Goal: Communication & Community: Ask a question

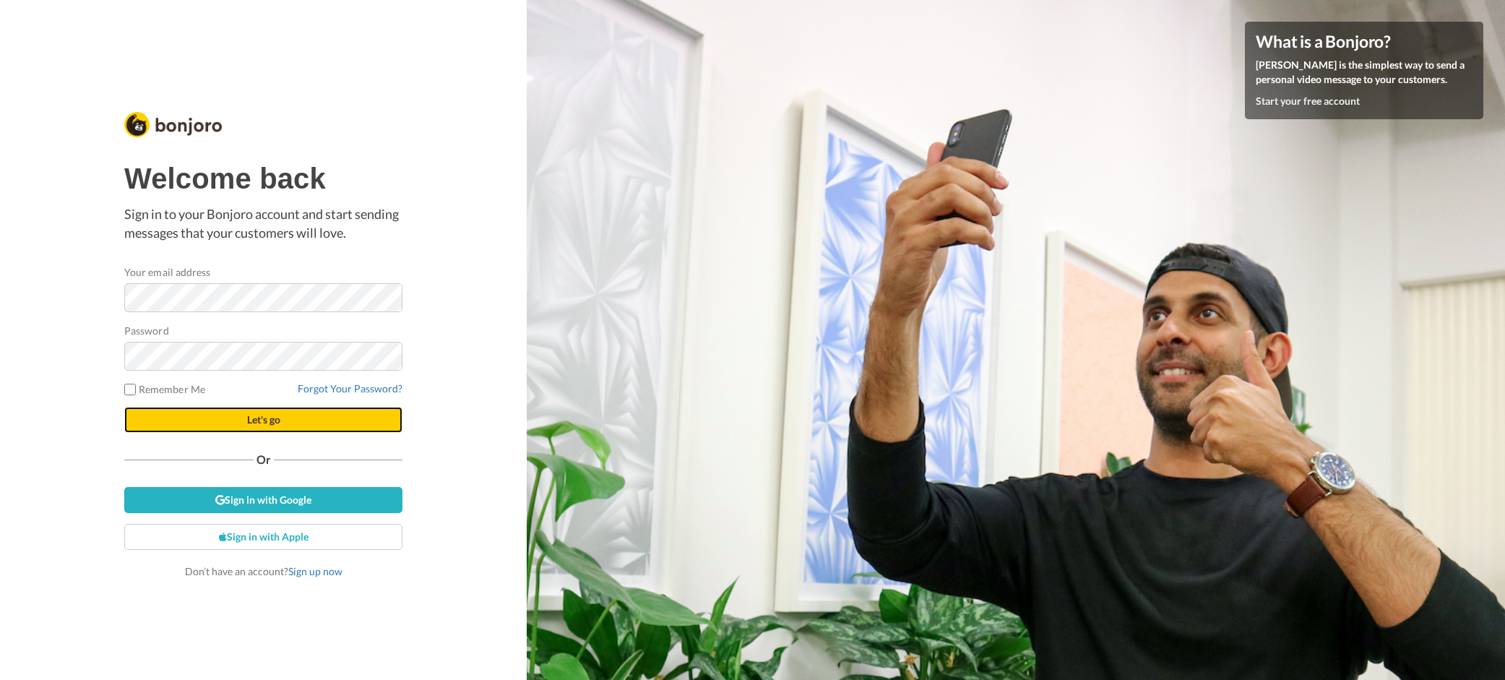
click at [298, 421] on button "Let's go" at bounding box center [263, 420] width 278 height 26
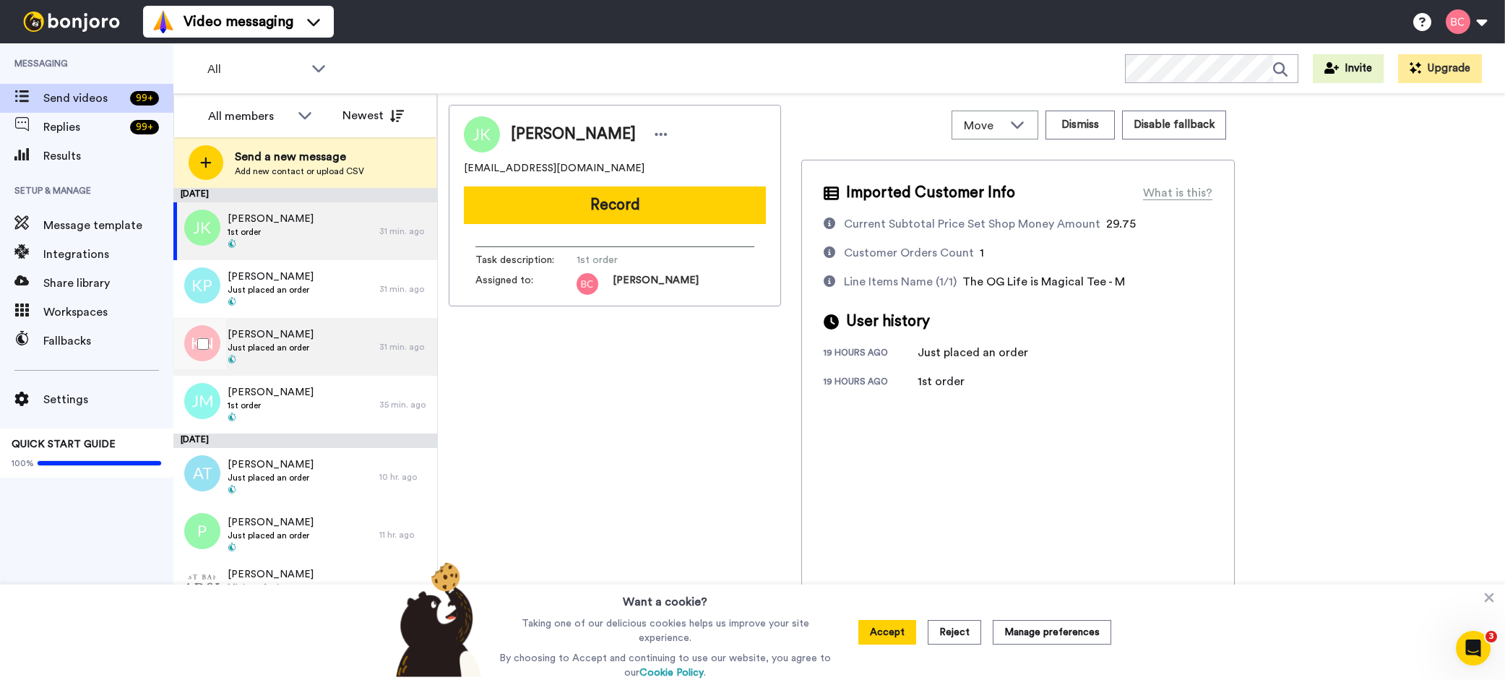
click at [366, 353] on div "[PERSON_NAME] Just placed an order" at bounding box center [276, 347] width 206 height 58
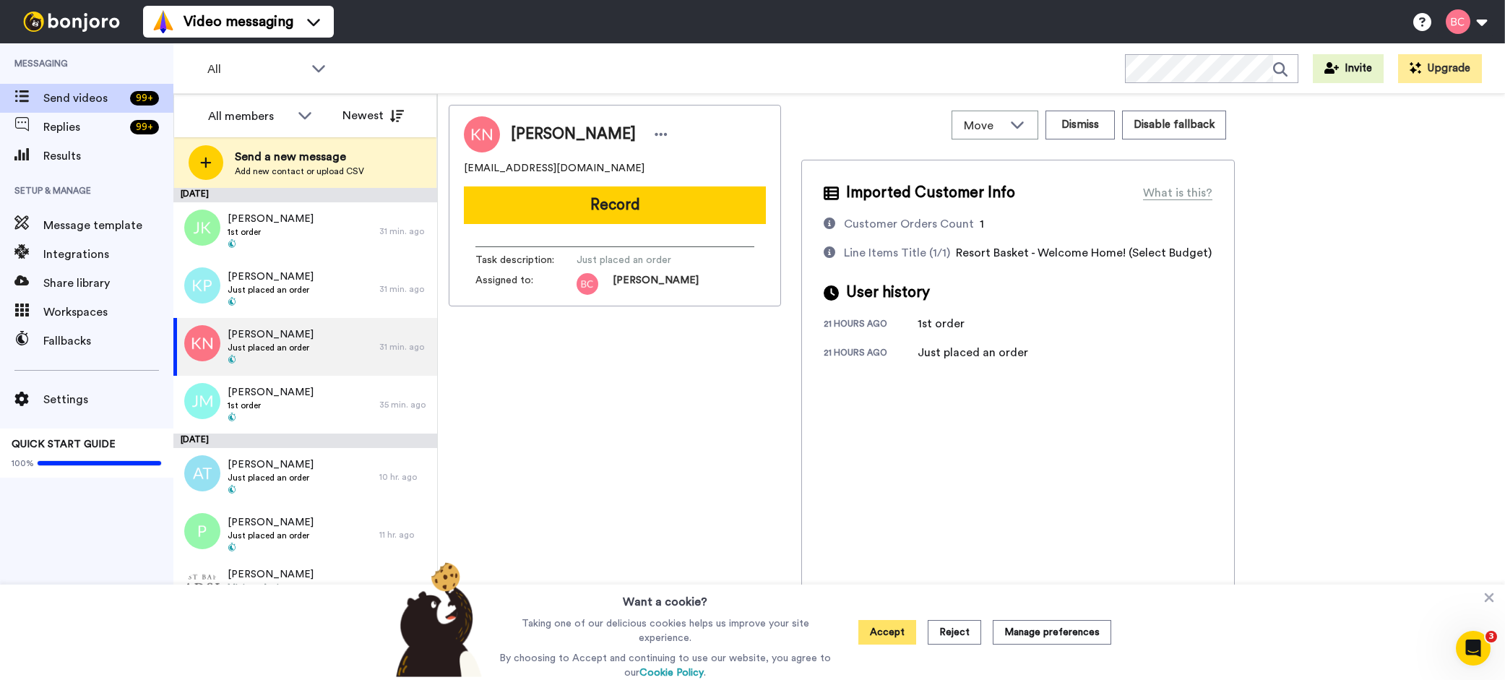
click at [889, 627] on button "Accept" at bounding box center [888, 632] width 58 height 25
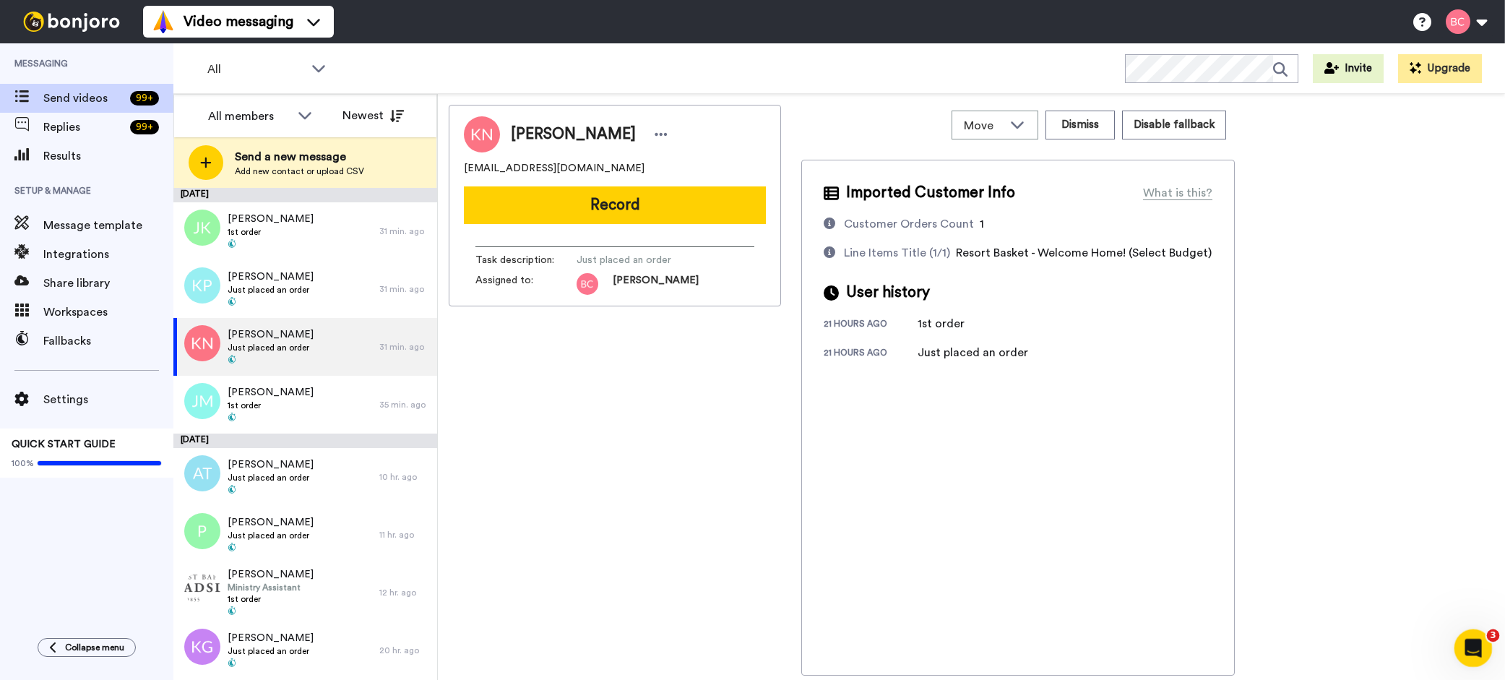
click at [1465, 640] on icon "Open Intercom Messenger" at bounding box center [1472, 647] width 24 height 24
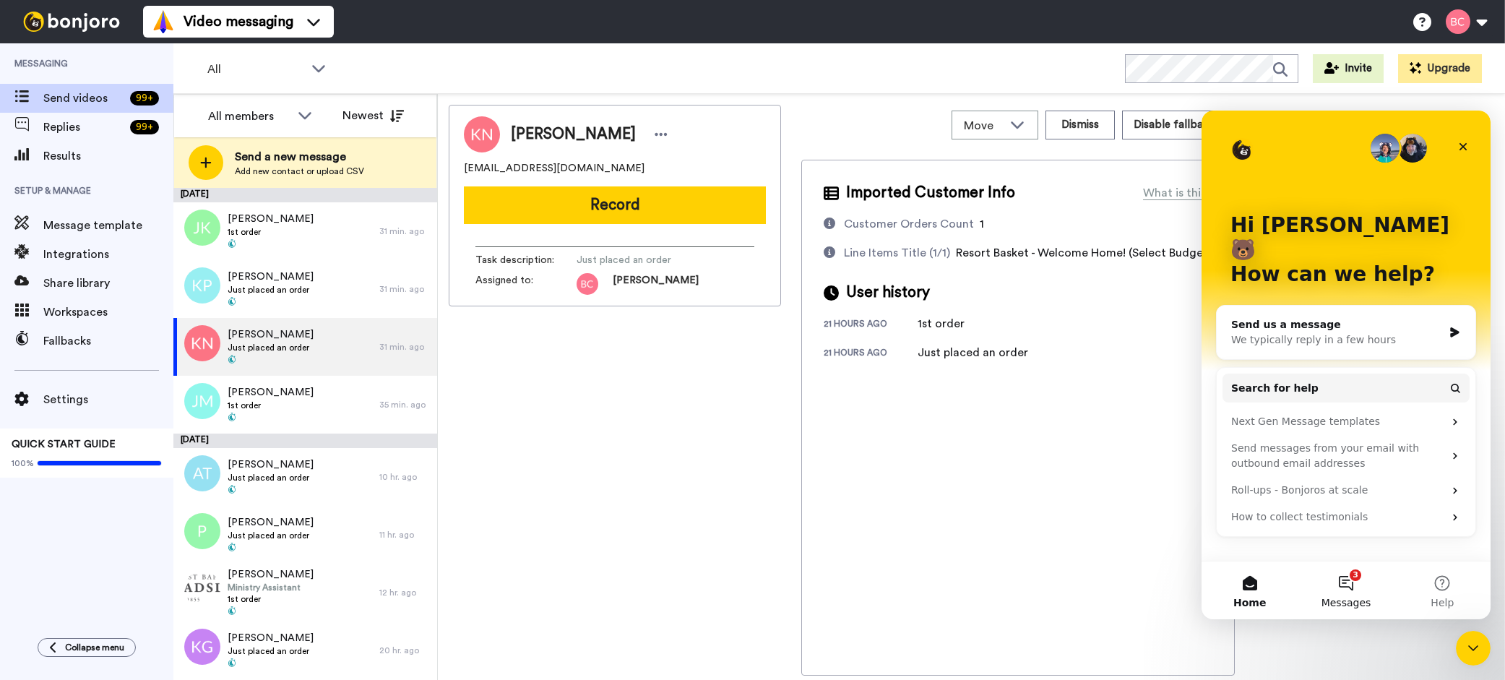
click at [1349, 581] on button "3 Messages" at bounding box center [1346, 591] width 96 height 58
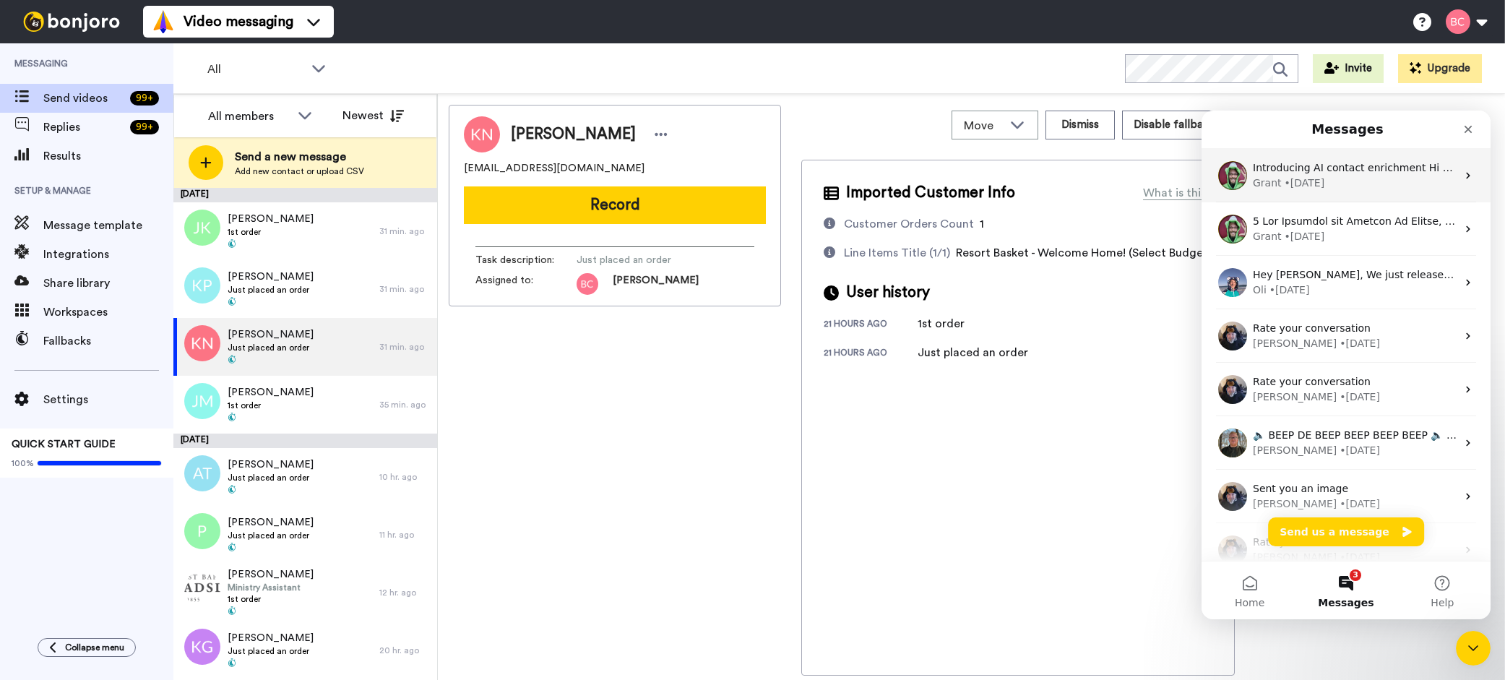
click at [1356, 184] on div "Grant • [DATE]" at bounding box center [1355, 183] width 204 height 15
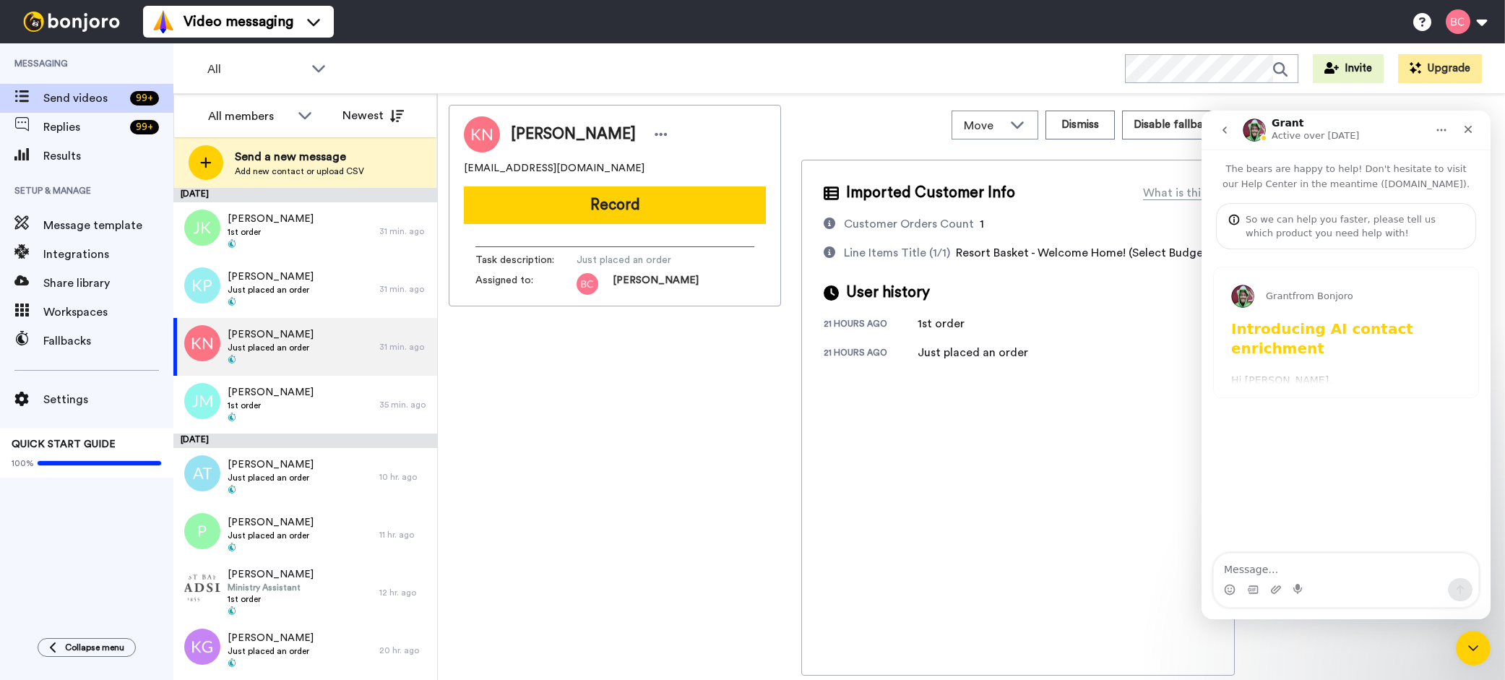
click at [1226, 136] on button "go back" at bounding box center [1224, 129] width 27 height 27
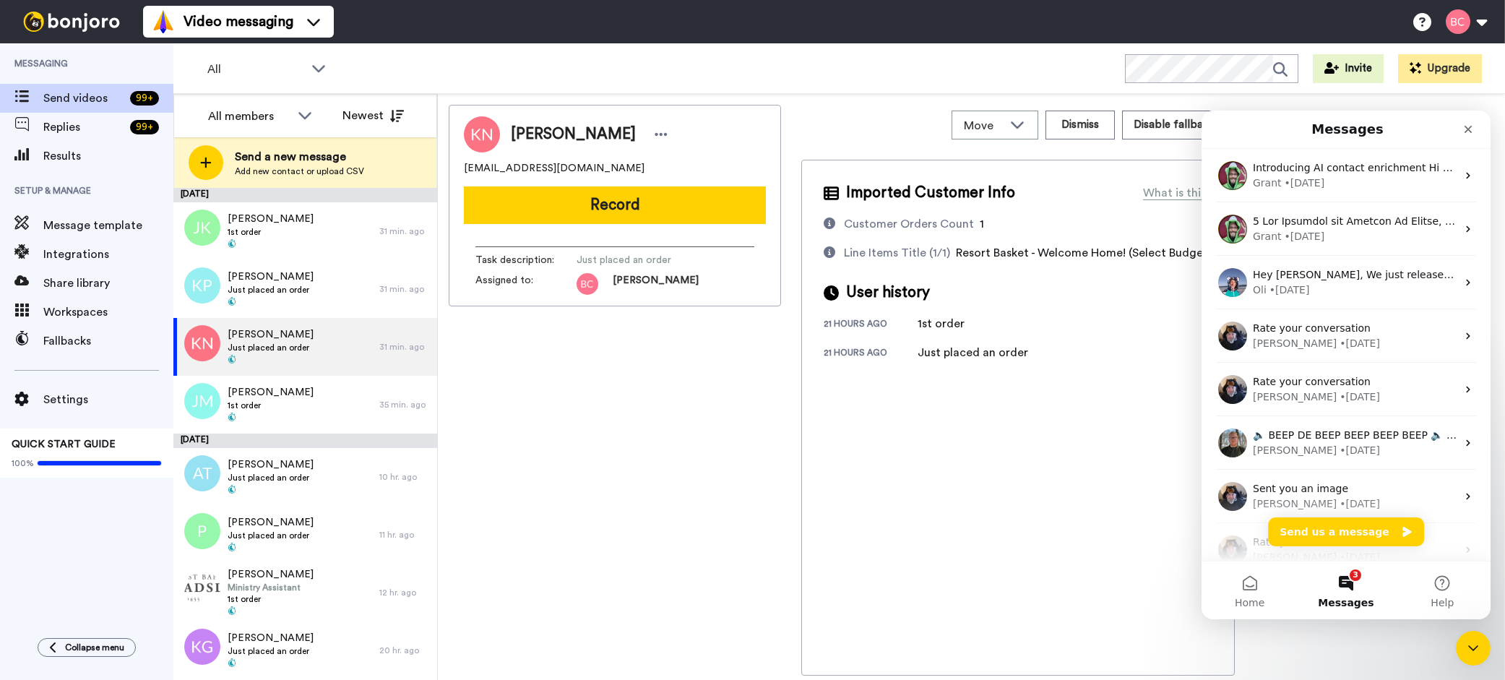
click at [1351, 595] on button "3 Messages" at bounding box center [1346, 591] width 96 height 58
click at [1355, 587] on button "3 Messages" at bounding box center [1346, 591] width 96 height 58
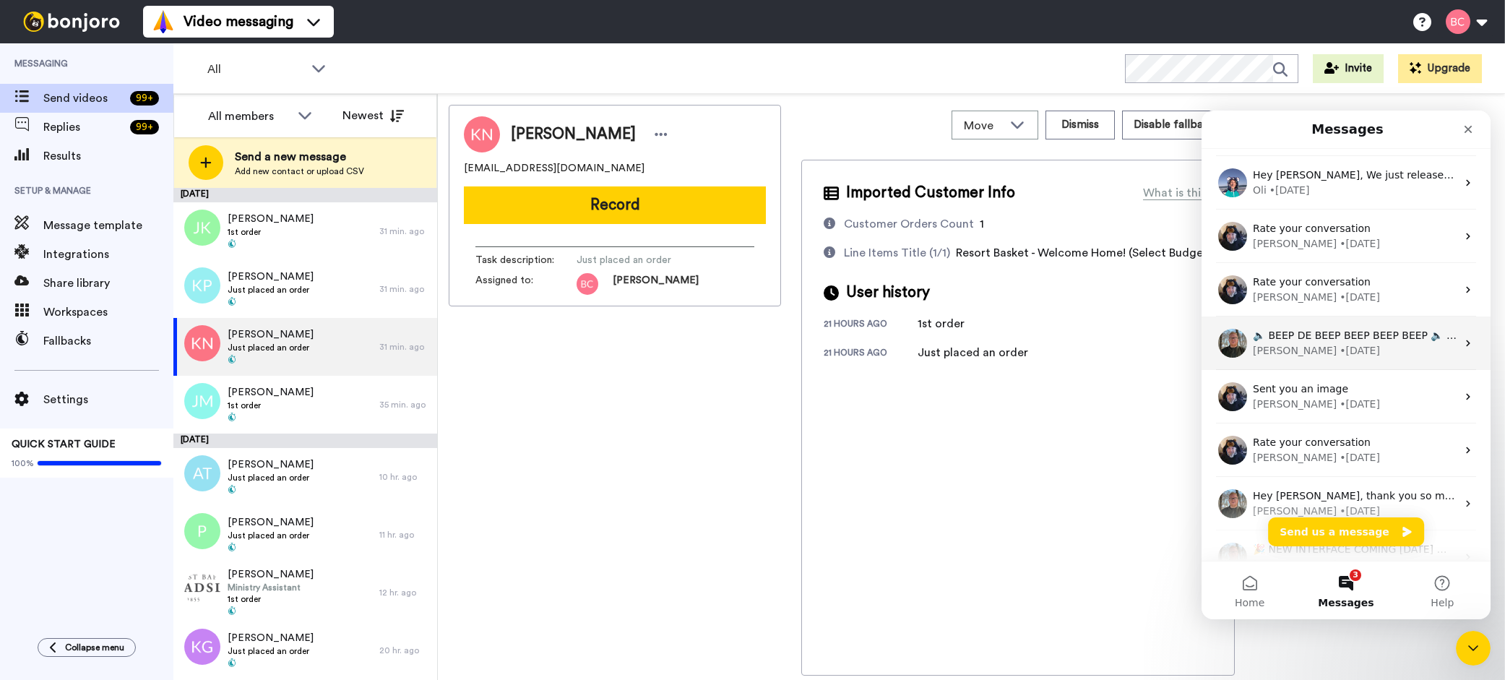
scroll to position [115, 0]
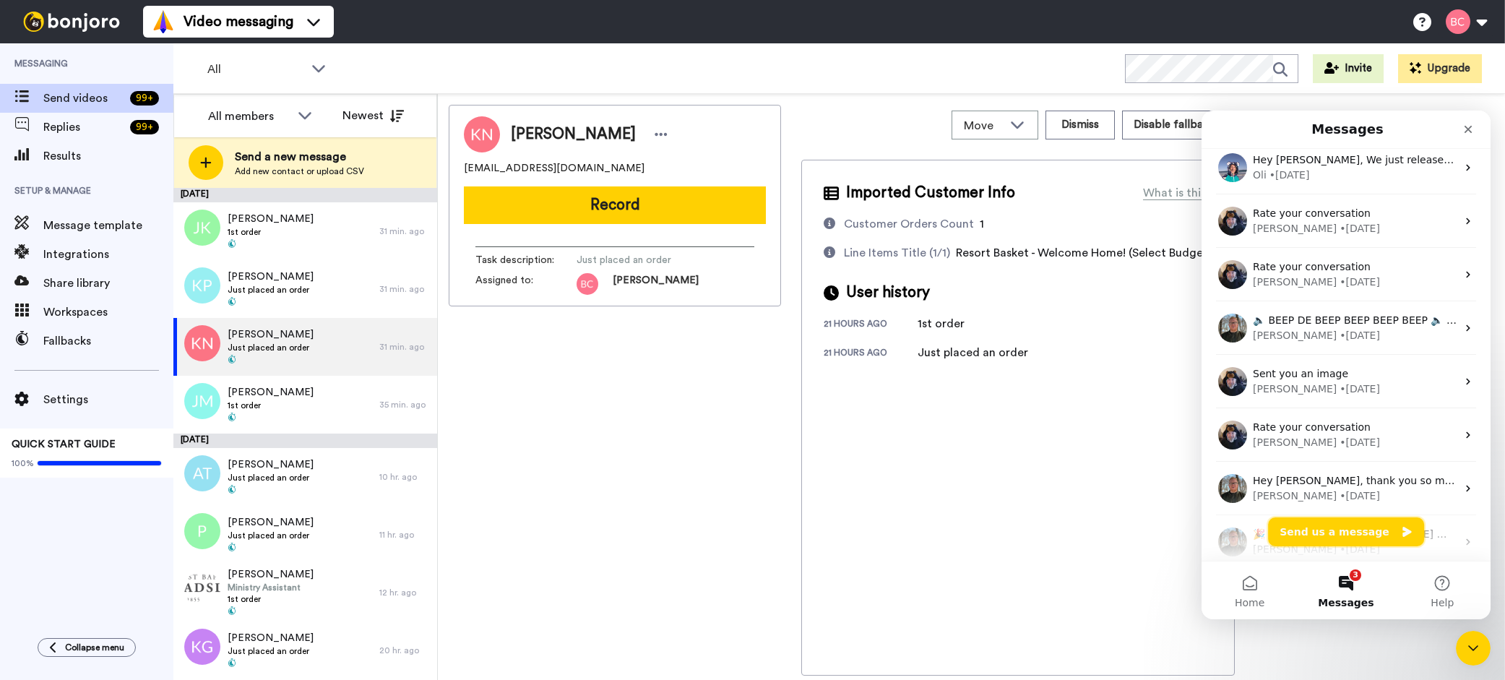
click at [1356, 530] on button "Send us a message" at bounding box center [1346, 531] width 156 height 29
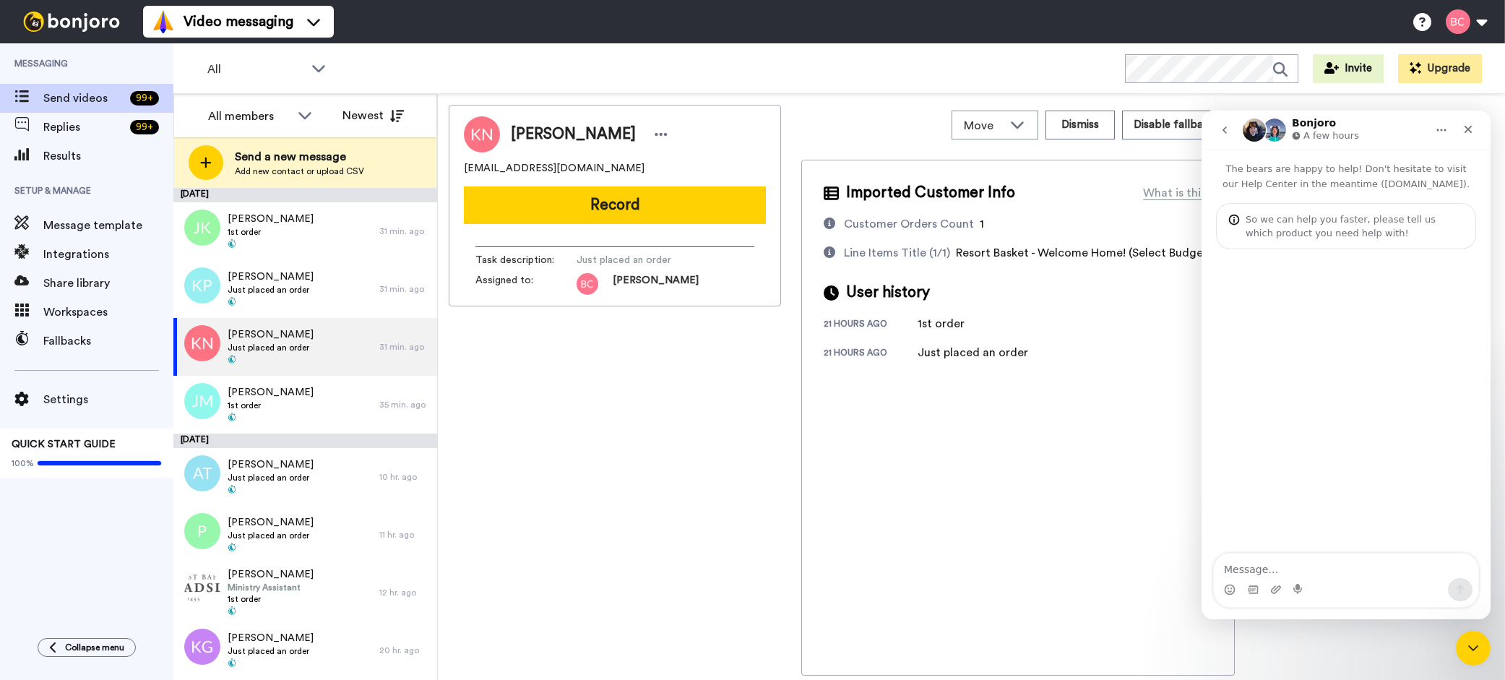
click at [1300, 567] on textarea "Message…" at bounding box center [1346, 566] width 265 height 25
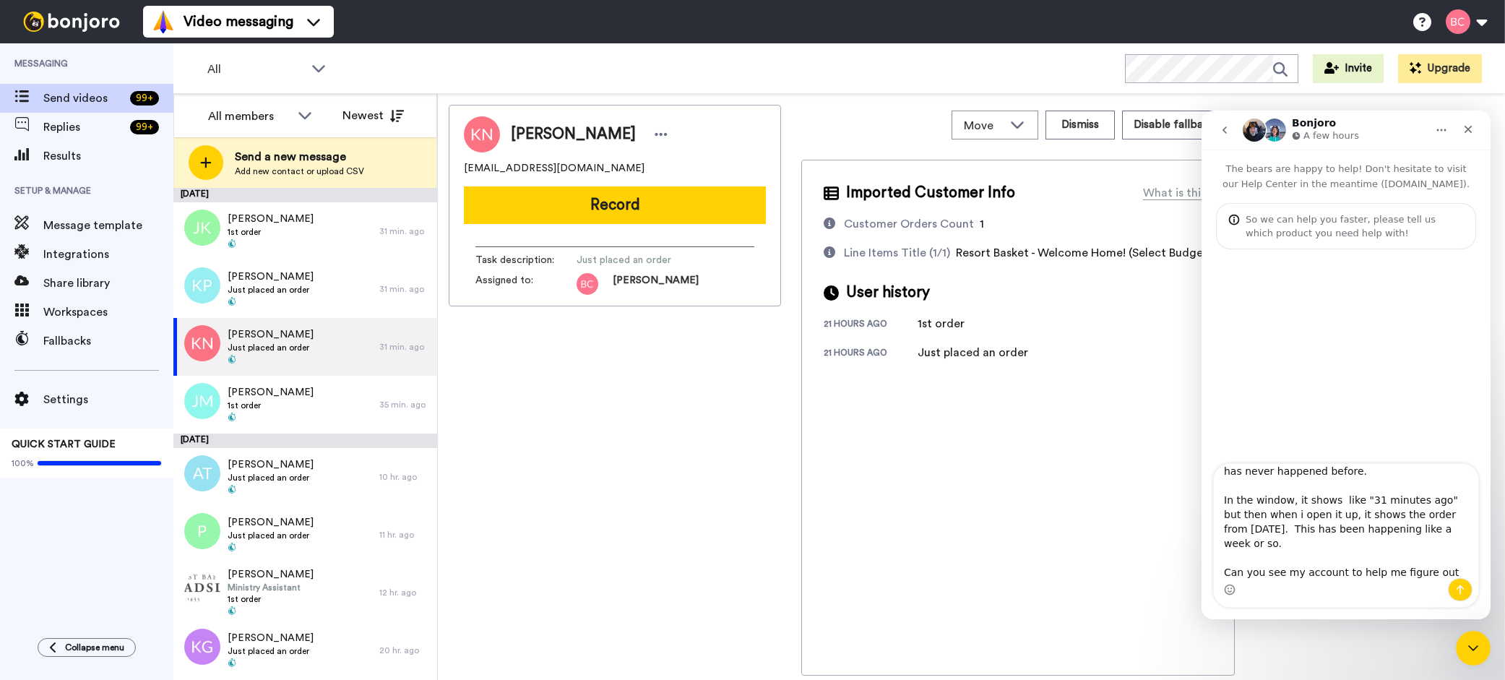
scroll to position [66, 0]
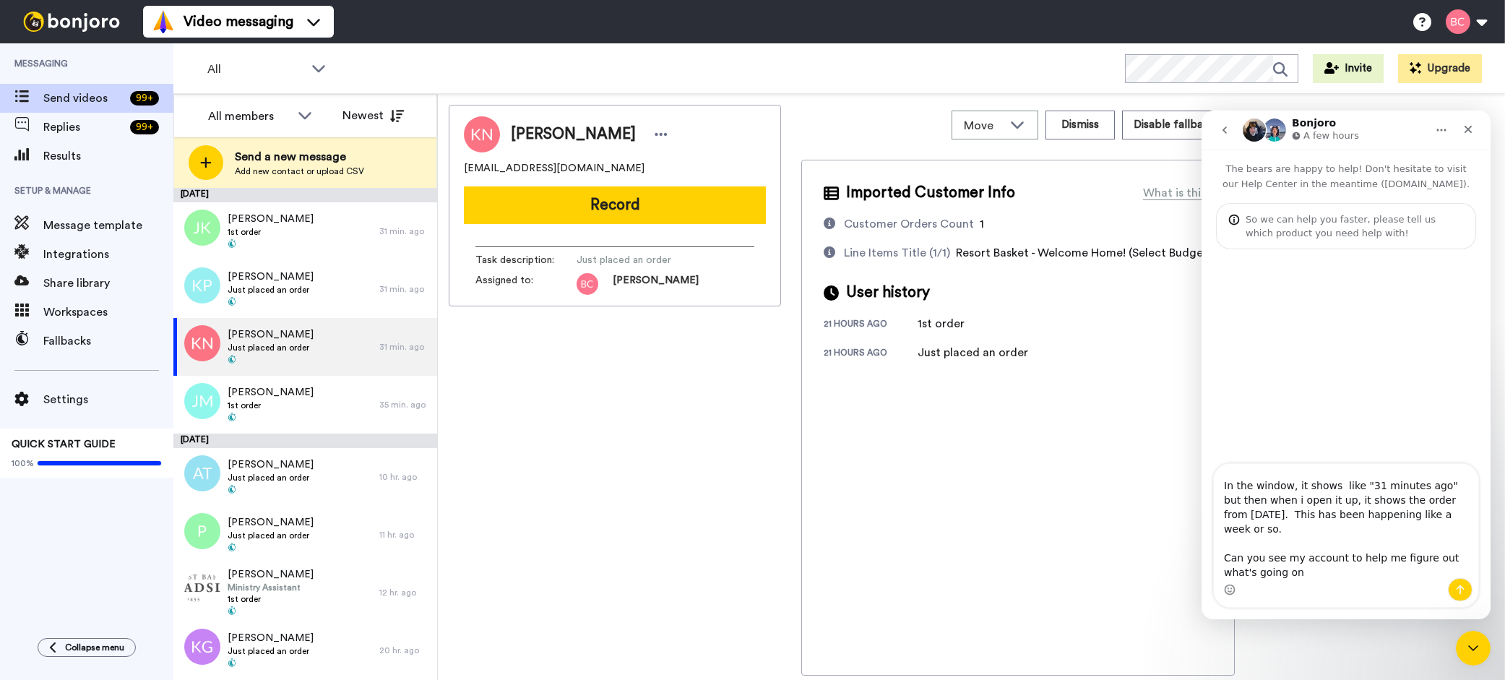
type textarea "Good morning! I am not sure what i did - but I am now getting orders to show up…"
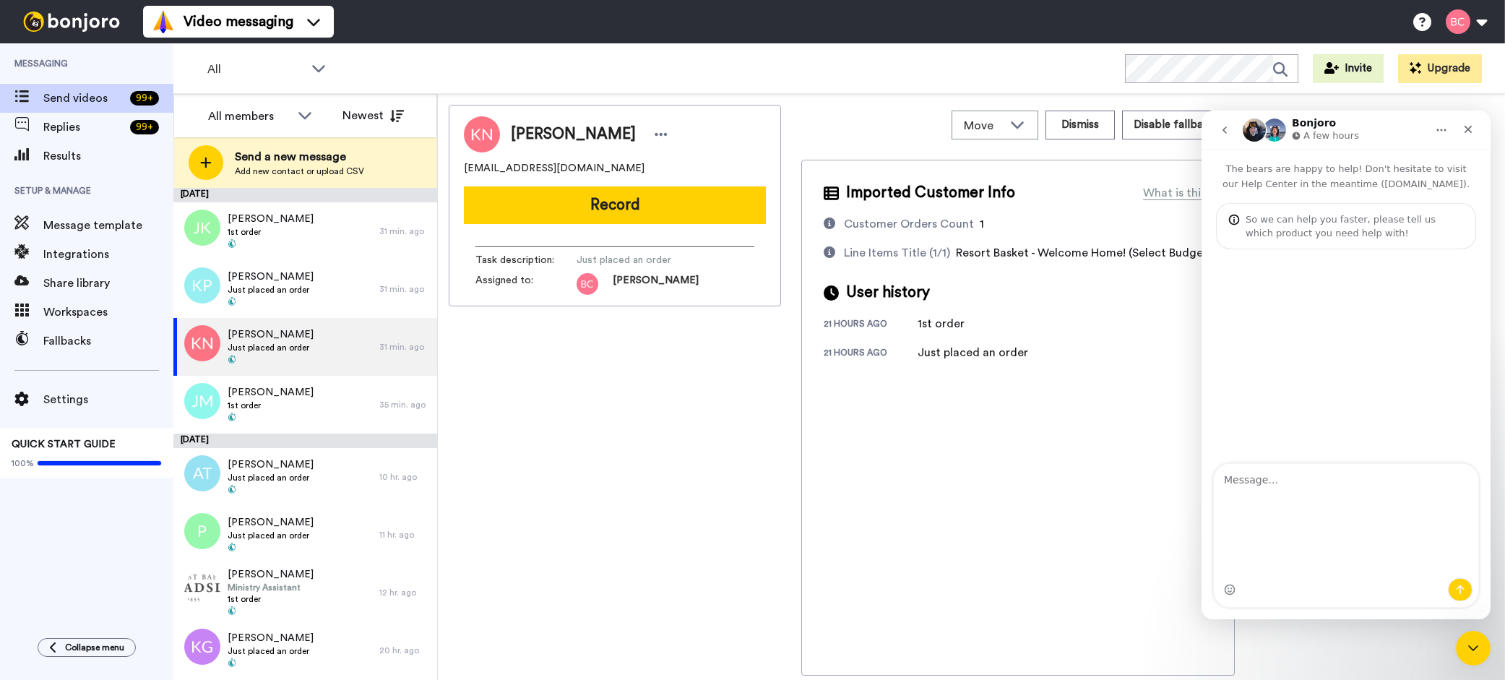
scroll to position [0, 0]
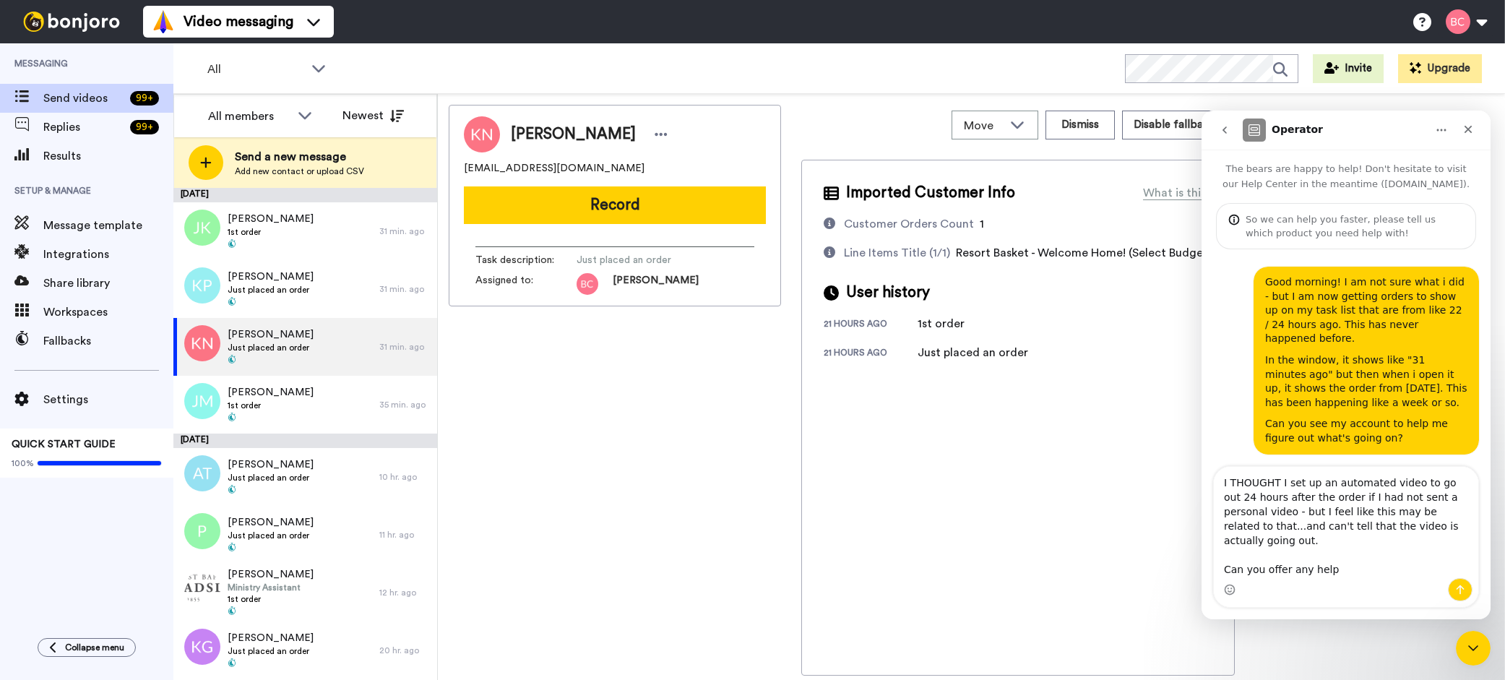
type textarea "I THOUGHT I set up an automated video to go out 24 hours after the order if I h…"
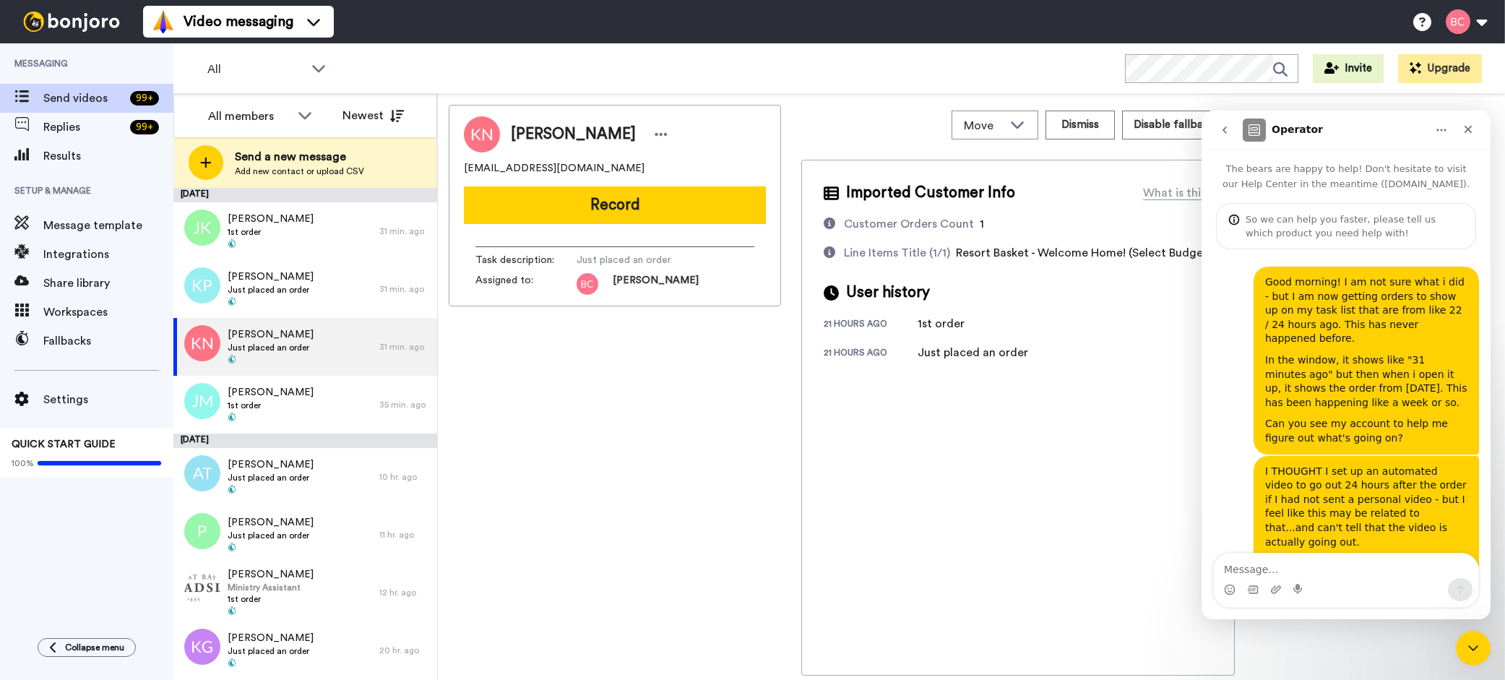
scroll to position [13, 0]
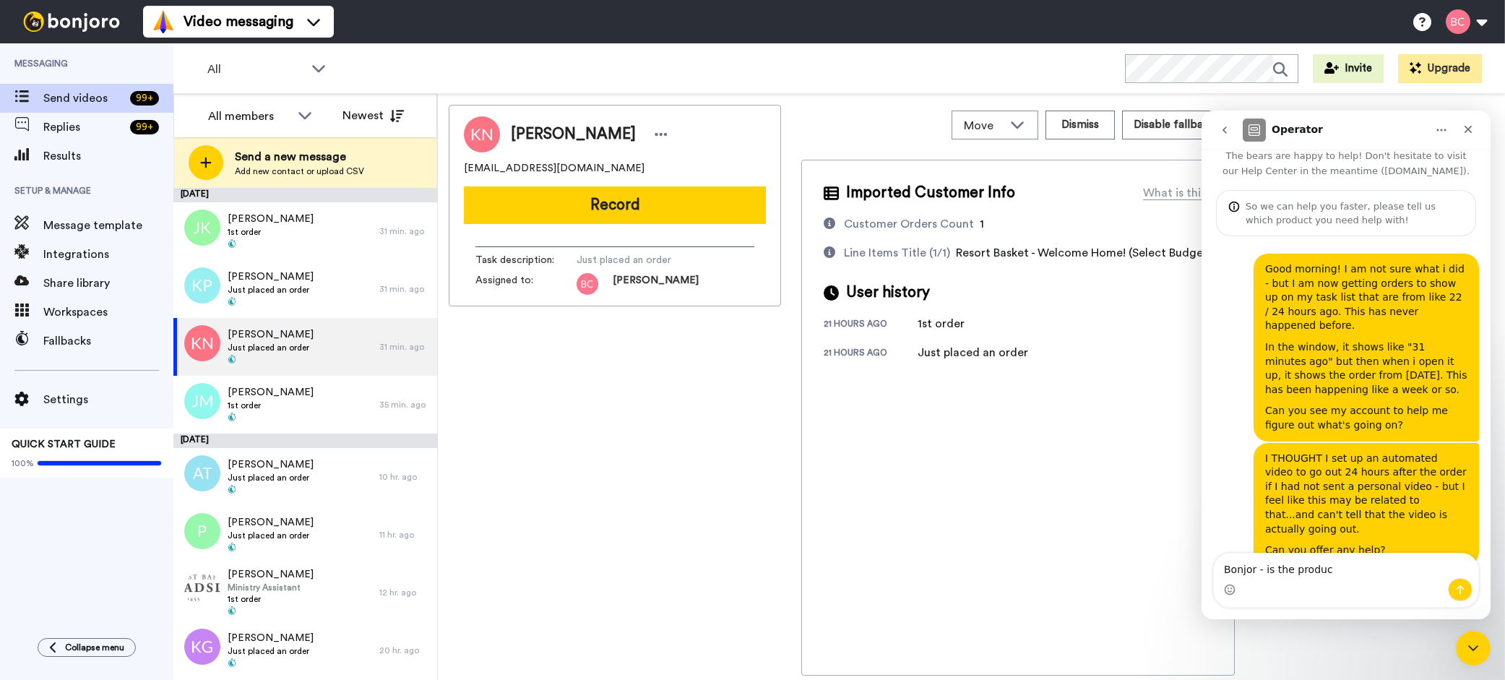
type textarea "Bonjor - is the product"
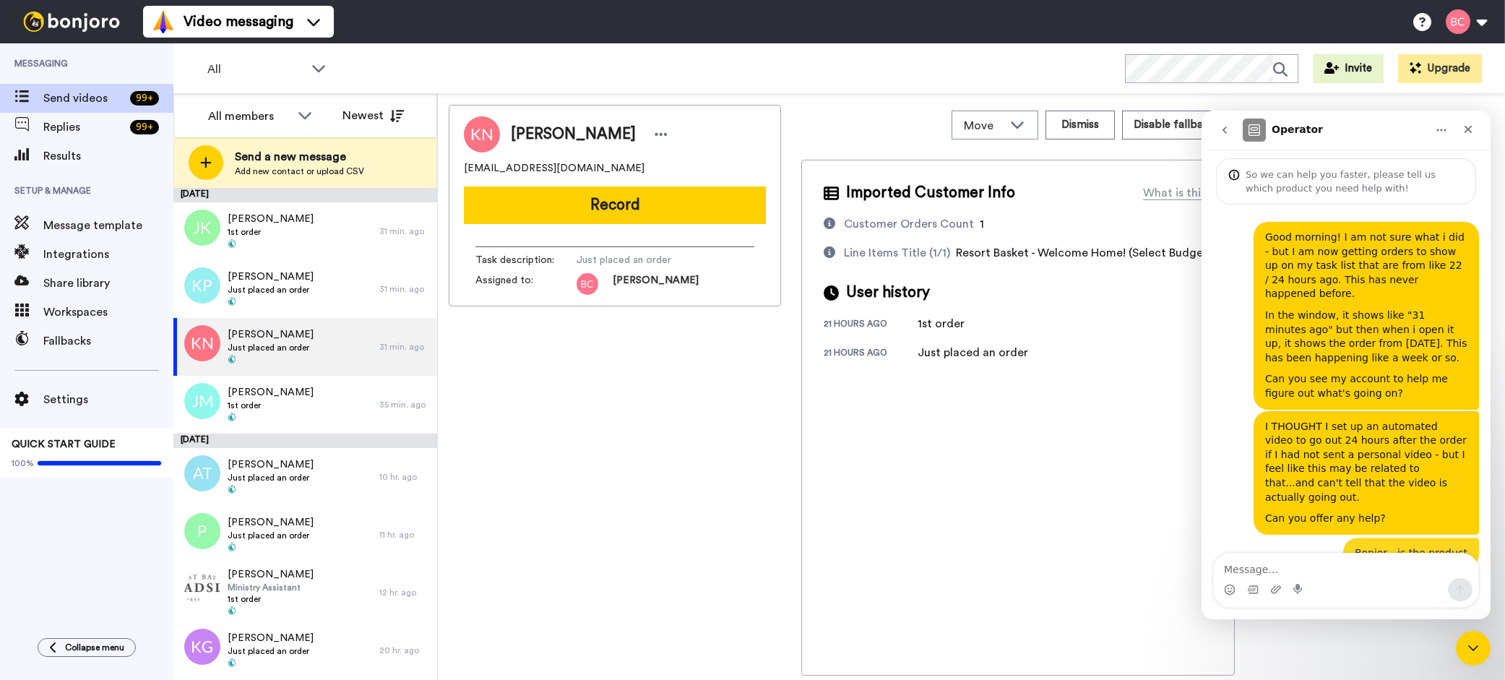
scroll to position [46, 0]
click at [921, 408] on div "Imported Customer Info What is this? Customer Orders Count 1 Line Items Title (…" at bounding box center [1018, 418] width 434 height 516
